Goal: Find specific page/section: Find specific page/section

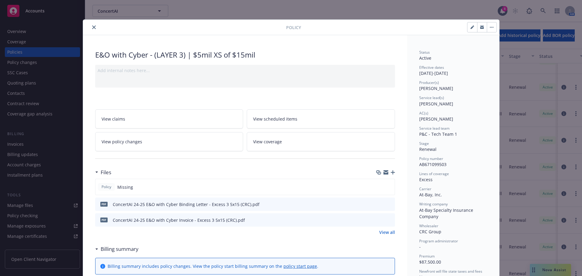
click at [92, 28] on icon "close" at bounding box center [94, 27] width 4 height 4
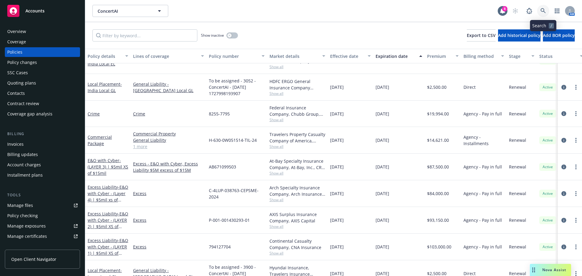
click at [546, 12] on icon at bounding box center [542, 10] width 5 height 5
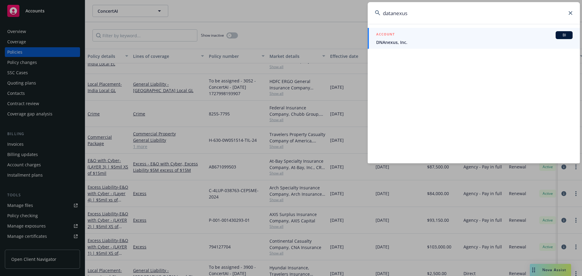
type input "datanexus"
click at [444, 43] on span "DNAnexus, Inc." at bounding box center [474, 42] width 196 height 6
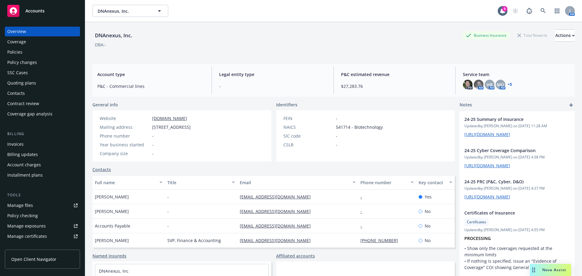
click at [10, 53] on div "Policies" at bounding box center [14, 52] width 15 height 10
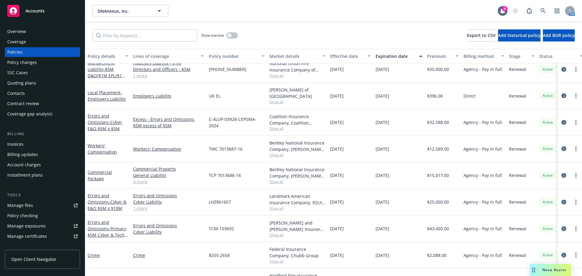
scroll to position [0, 0]
